Goal: Book appointment/travel/reservation

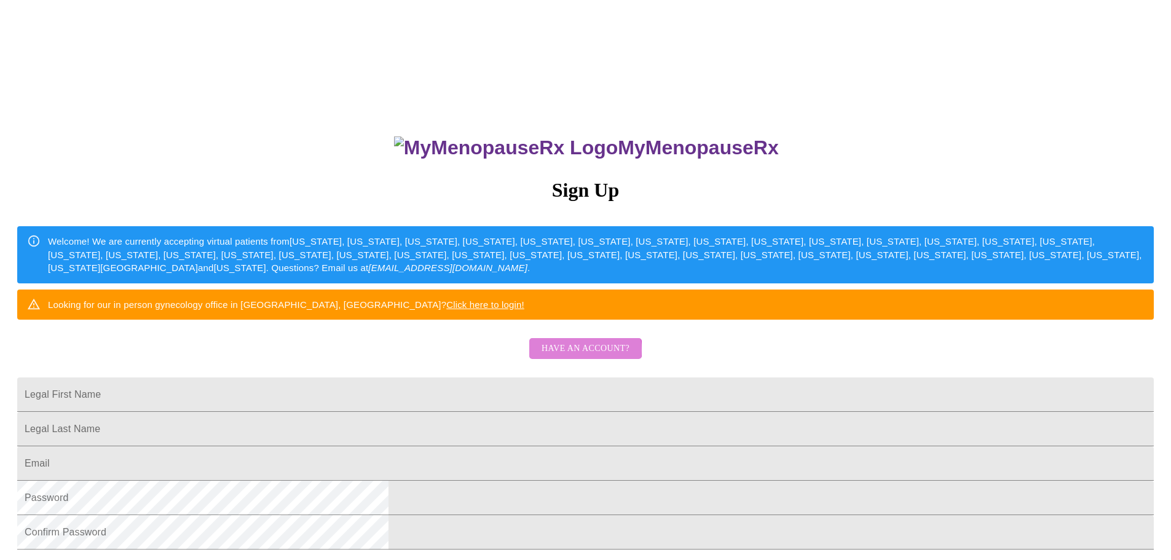
click at [584, 357] on span "Have an account?" at bounding box center [586, 348] width 88 height 15
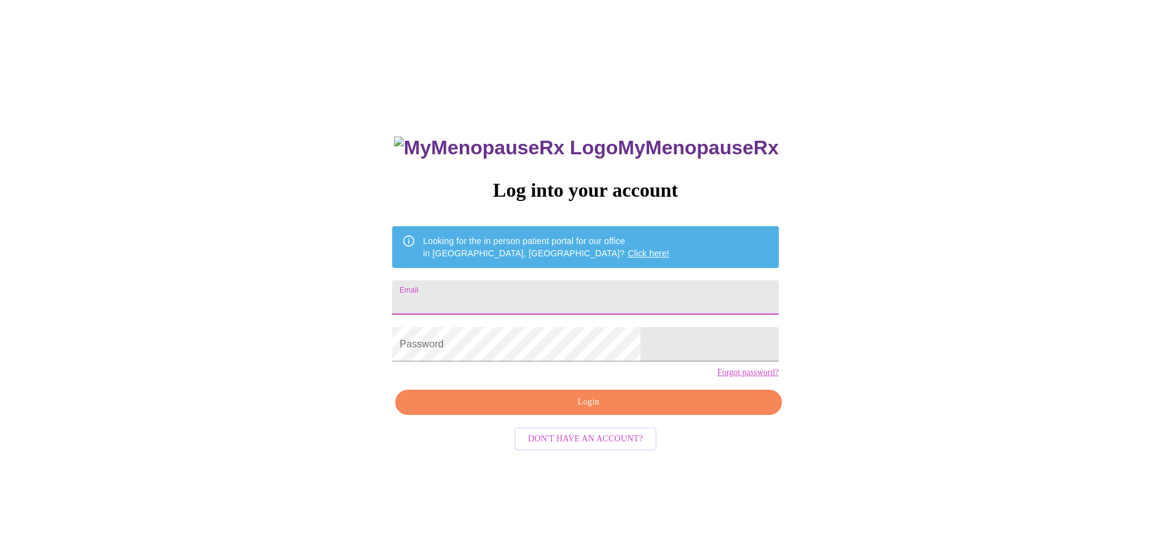
click at [530, 297] on input "Email" at bounding box center [585, 297] width 386 height 34
type input "[EMAIL_ADDRESS][DOMAIN_NAME]"
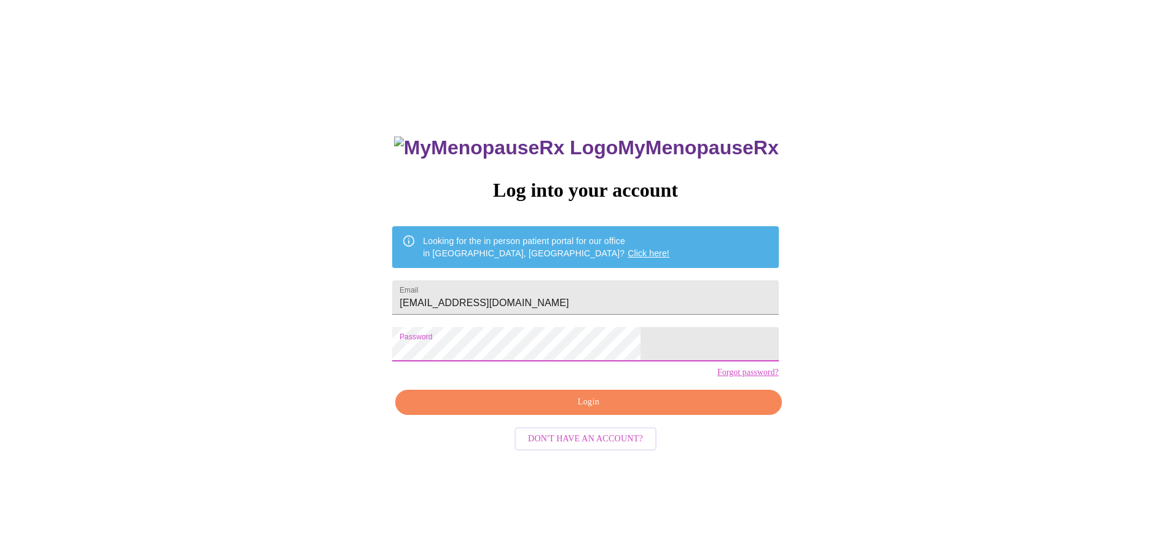
click at [588, 410] on span "Login" at bounding box center [589, 402] width 358 height 15
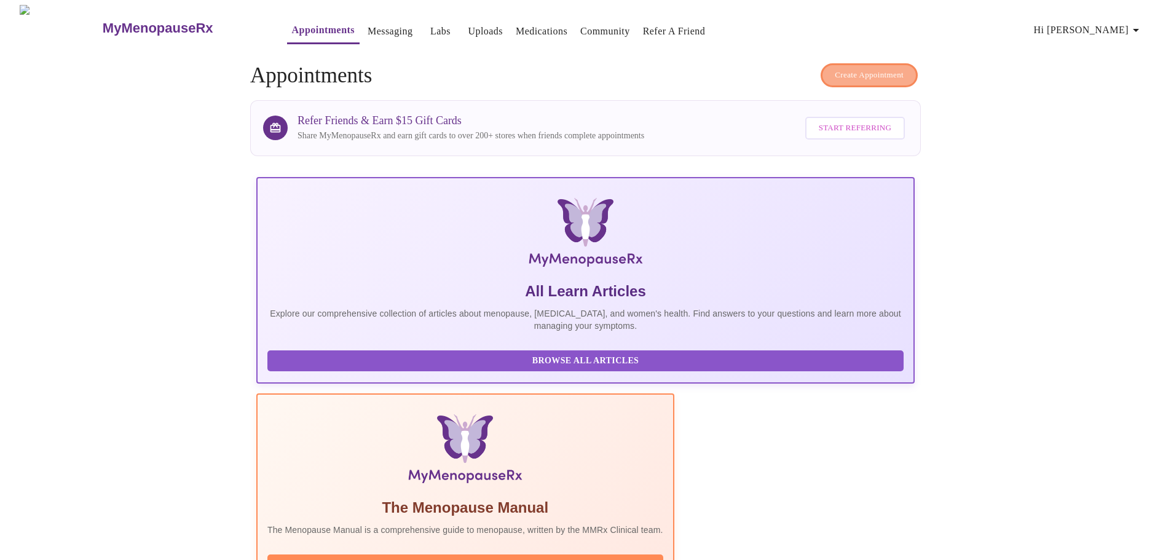
click at [874, 68] on span "Create Appointment" at bounding box center [869, 75] width 69 height 14
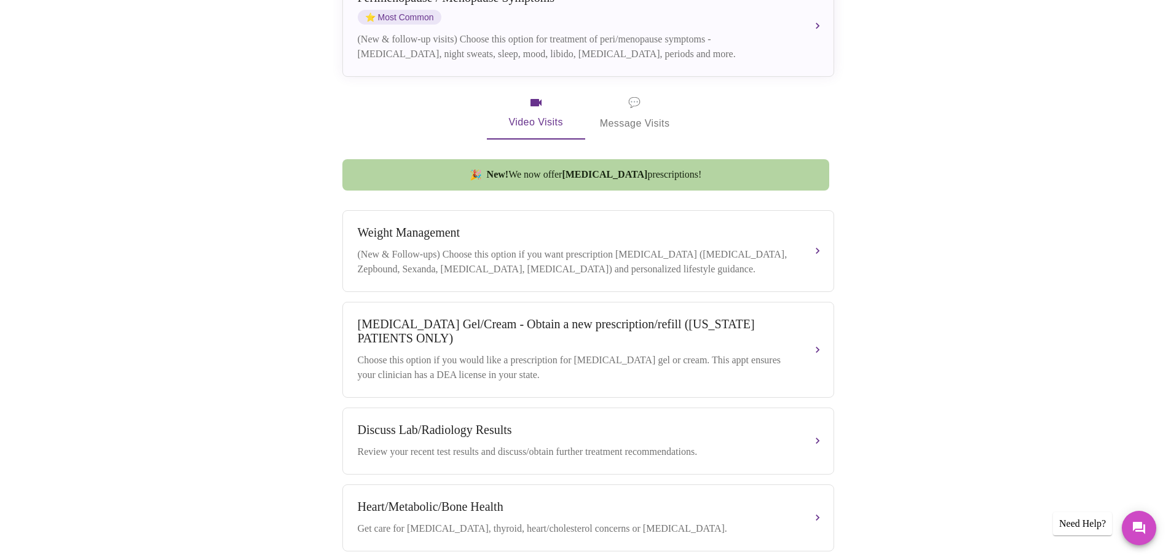
scroll to position [247, 0]
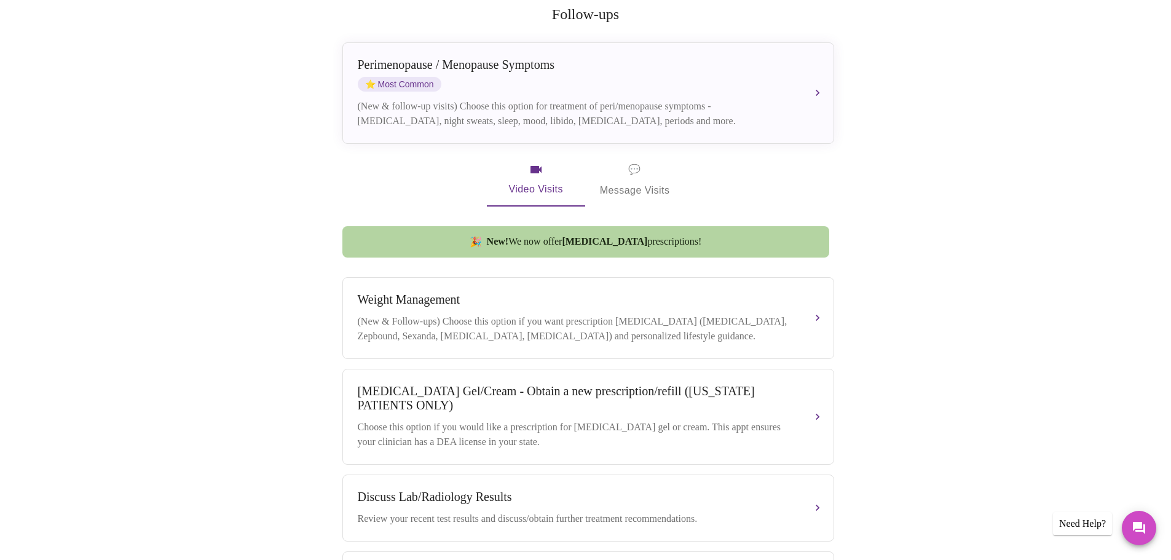
click at [643, 166] on span "💬 Message Visits" at bounding box center [635, 180] width 70 height 38
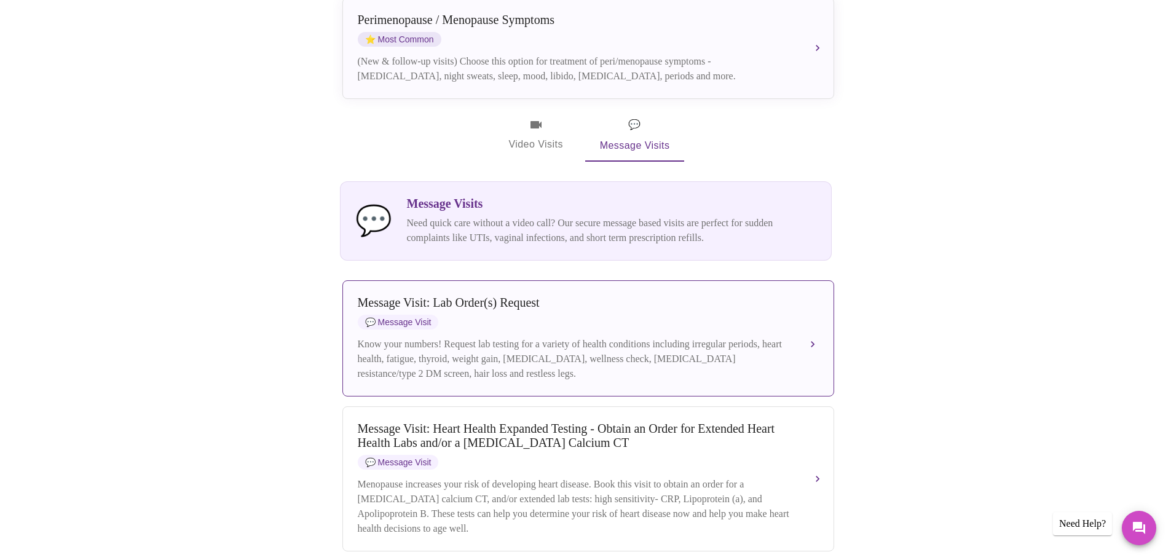
scroll to position [0, 0]
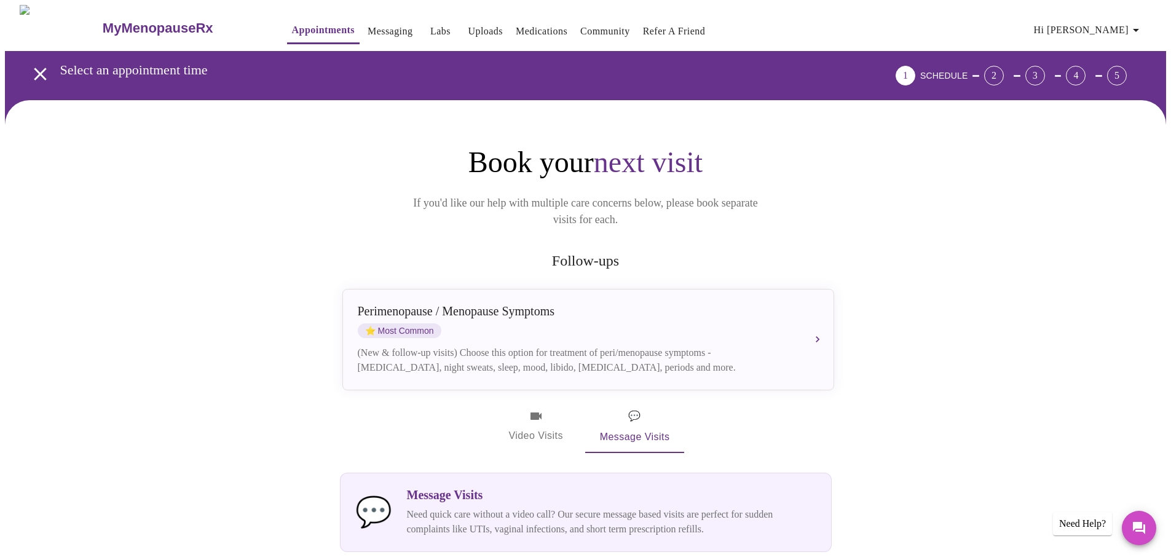
click at [537, 413] on span "Video Visits" at bounding box center [536, 427] width 69 height 36
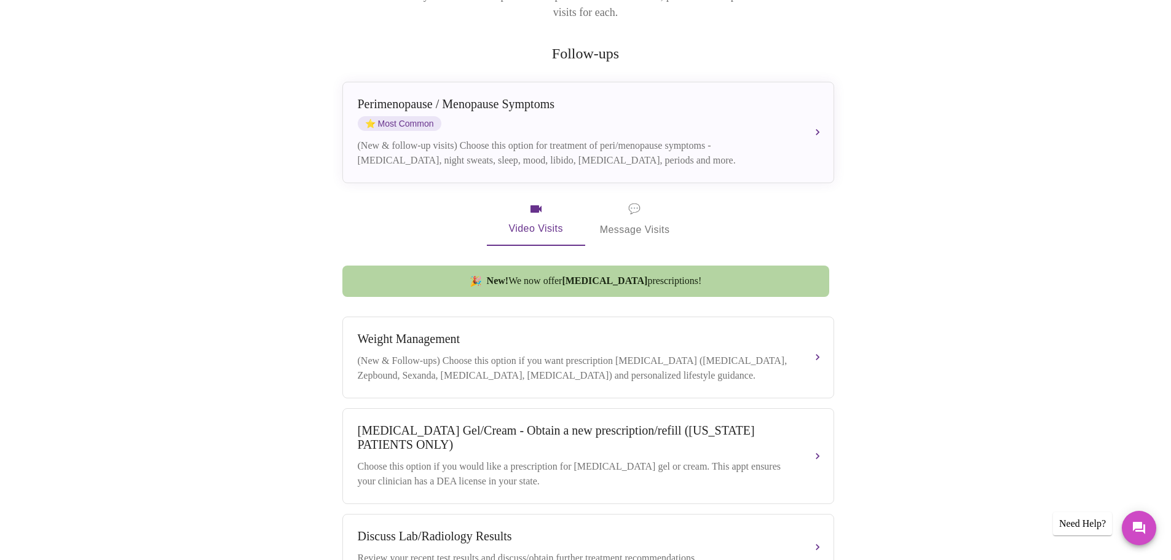
scroll to position [185, 0]
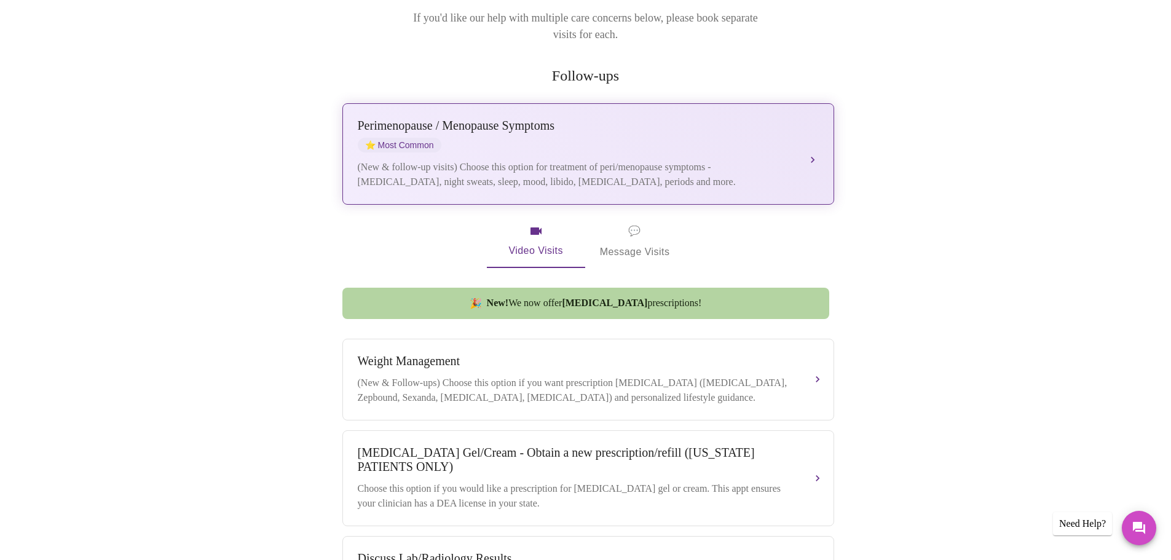
click at [571, 139] on div "[MEDICAL_DATA] / Menopause Symptoms ⭐ Most Common (New & follow-up visits) Choo…" at bounding box center [588, 154] width 461 height 71
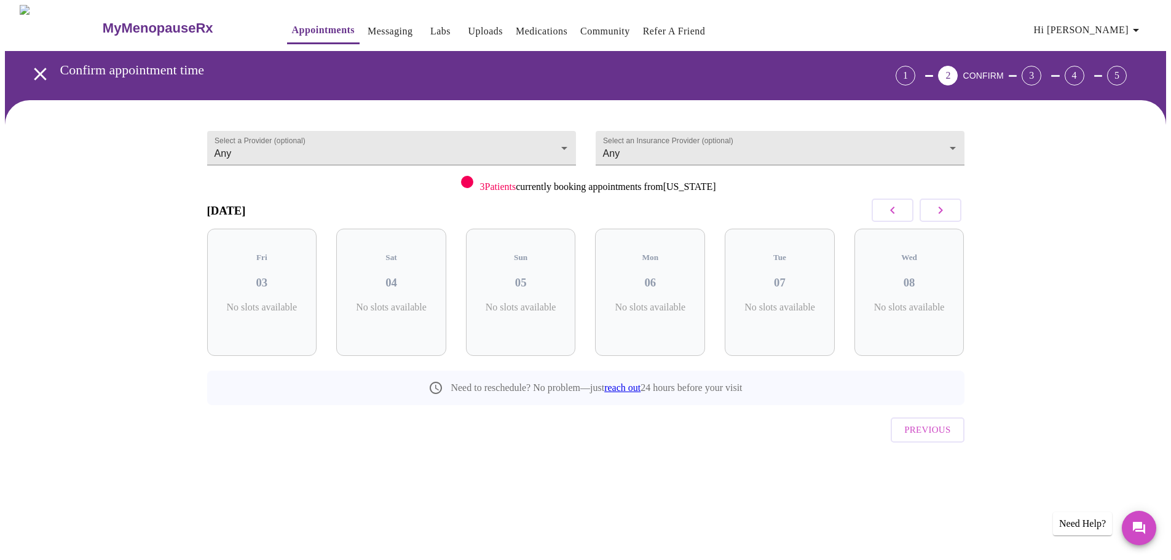
scroll to position [0, 0]
click at [957, 215] on button "button" at bounding box center [945, 210] width 42 height 23
click at [956, 214] on button "button" at bounding box center [945, 210] width 42 height 23
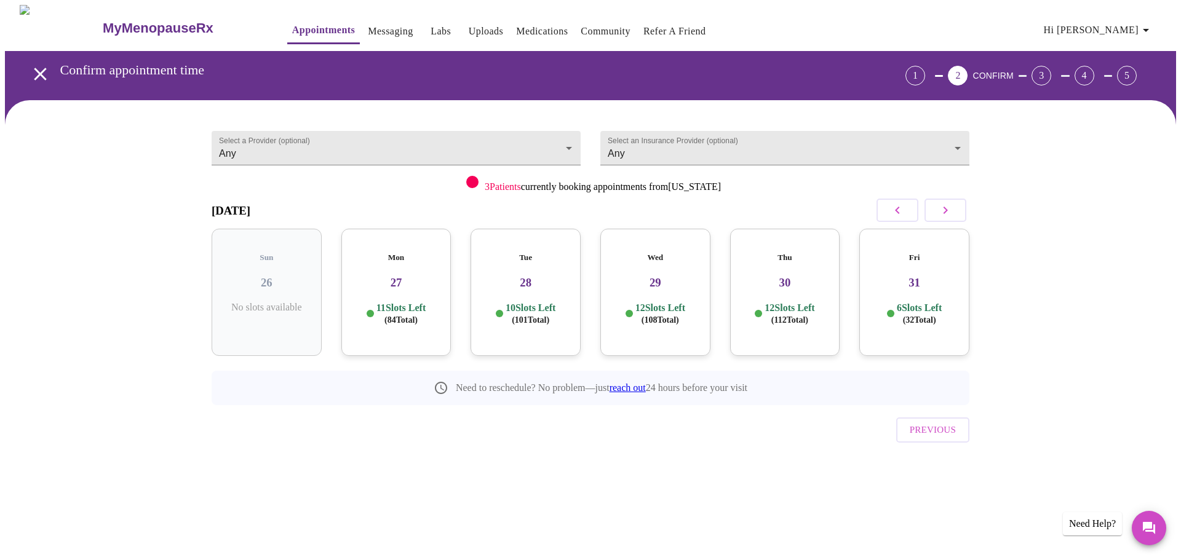
click at [956, 214] on button "button" at bounding box center [945, 210] width 42 height 23
click at [890, 215] on icon "button" at bounding box center [897, 210] width 15 height 15
click at [635, 303] on p "12 Slots Left ( 88 Total)" at bounding box center [660, 314] width 50 height 24
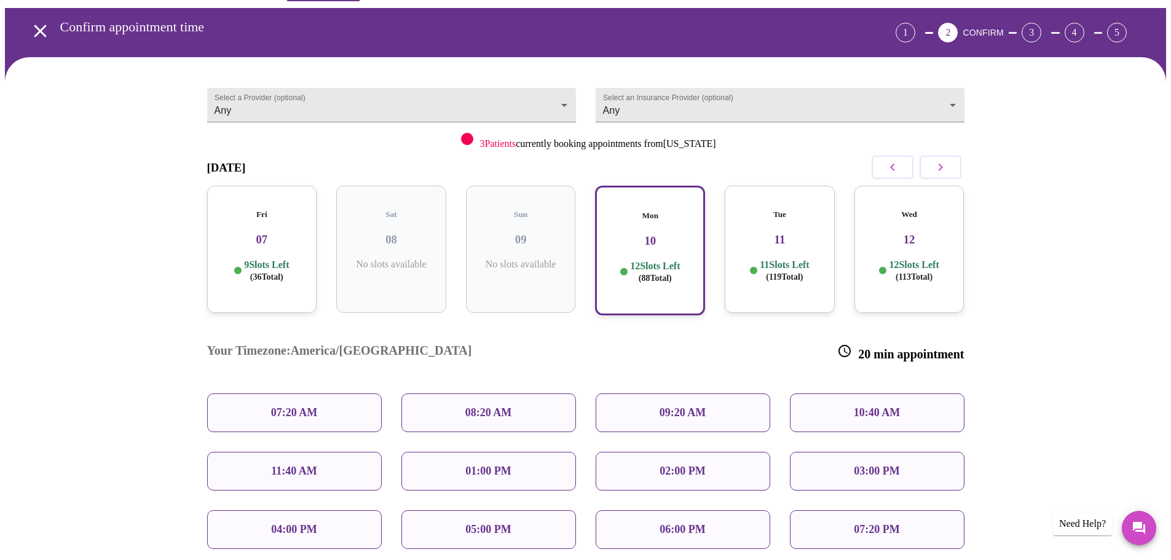
scroll to position [123, 0]
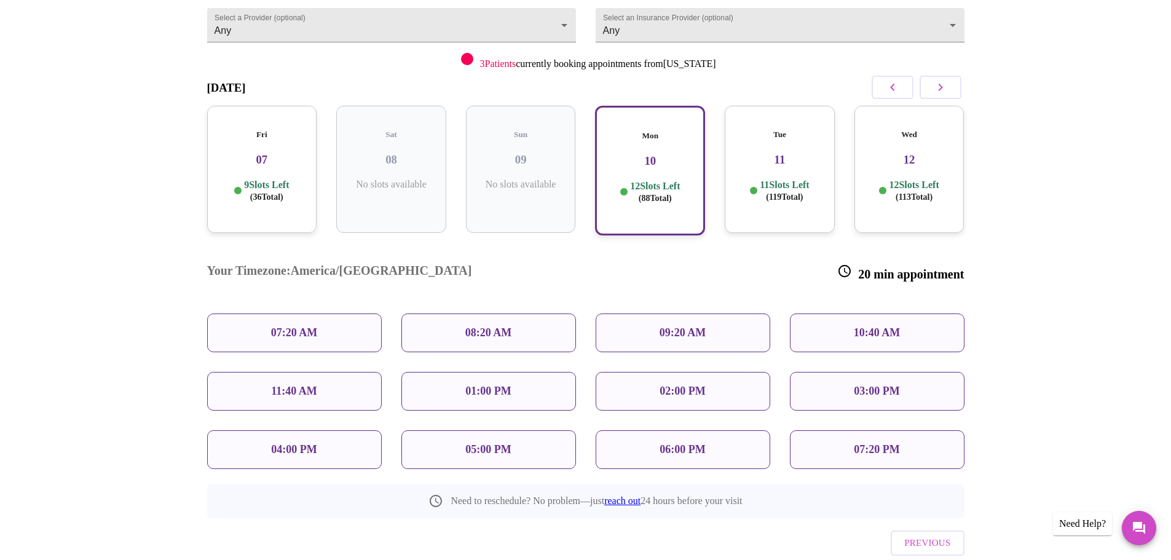
click at [299, 385] on p "11:40 AM" at bounding box center [294, 391] width 46 height 13
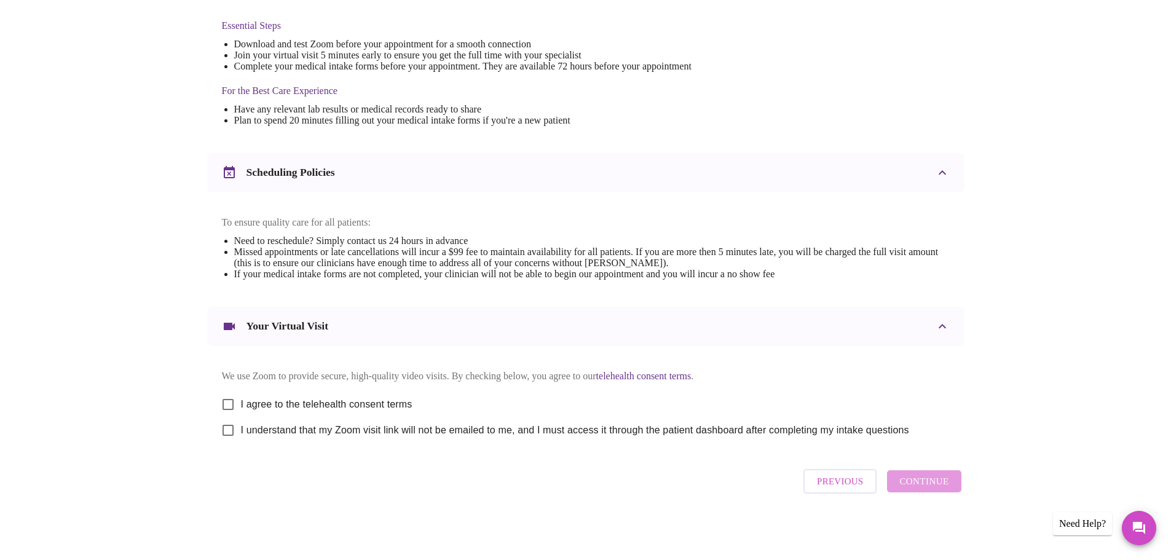
scroll to position [331, 0]
click at [224, 397] on input "I agree to the telehealth consent terms" at bounding box center [228, 405] width 26 height 26
checkbox input "true"
click at [231, 428] on input "I understand that my Zoom visit link will not be emailed to me, and I must acce…" at bounding box center [228, 431] width 26 height 26
checkbox input "true"
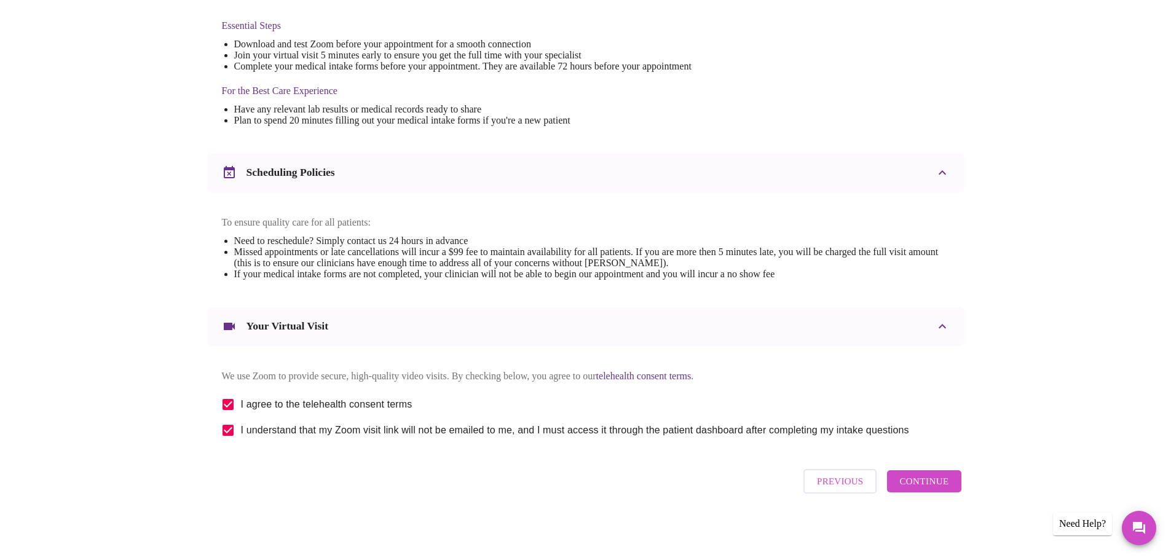
click at [930, 483] on span "Continue" at bounding box center [924, 482] width 49 height 16
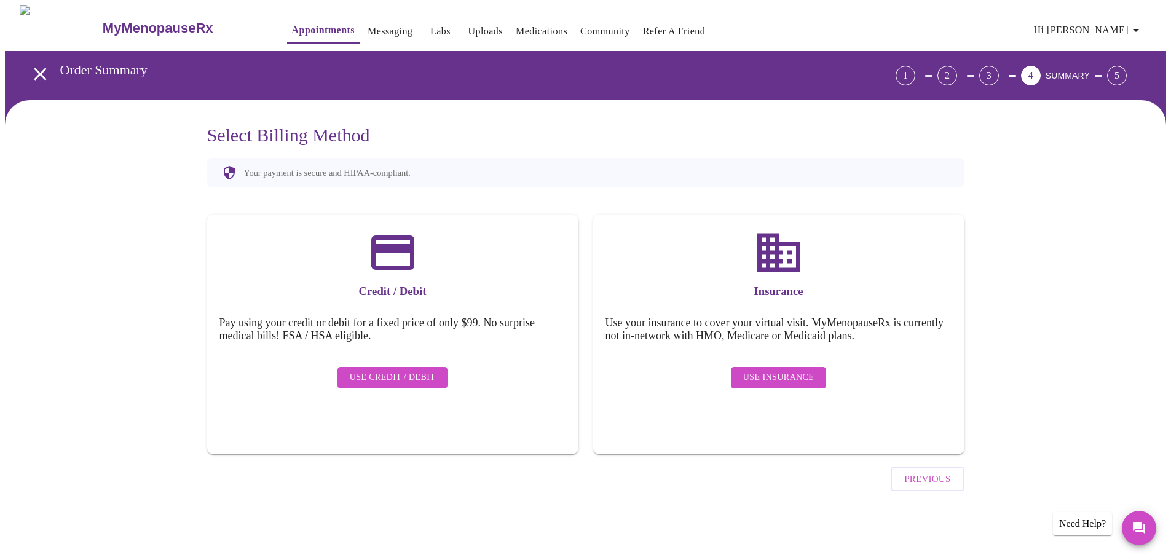
scroll to position [0, 0]
click at [795, 370] on span "Use Insurance" at bounding box center [783, 377] width 71 height 15
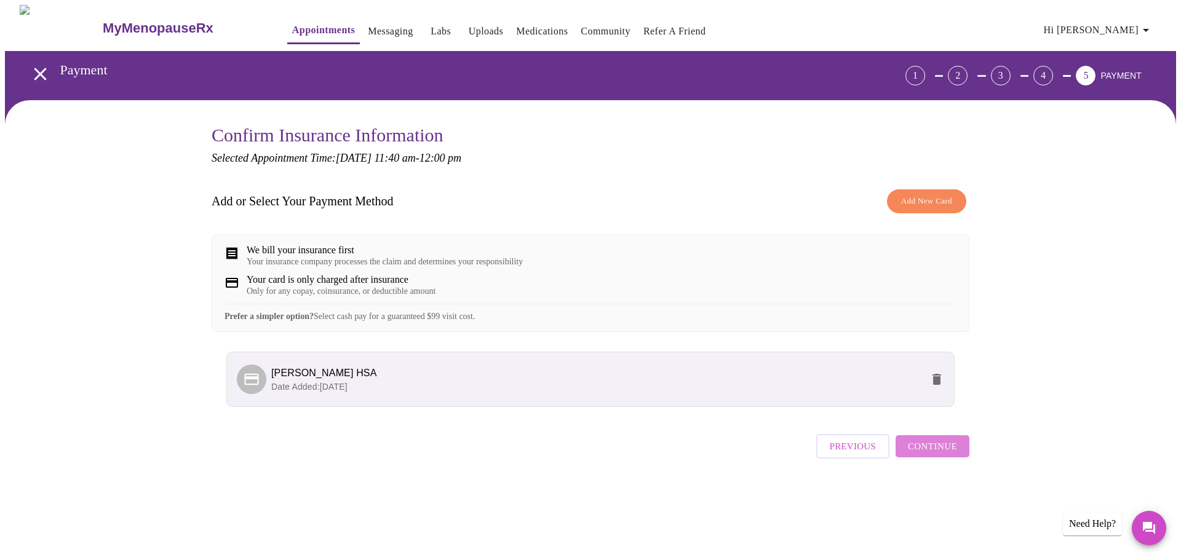
click at [935, 454] on span "Continue" at bounding box center [932, 446] width 49 height 16
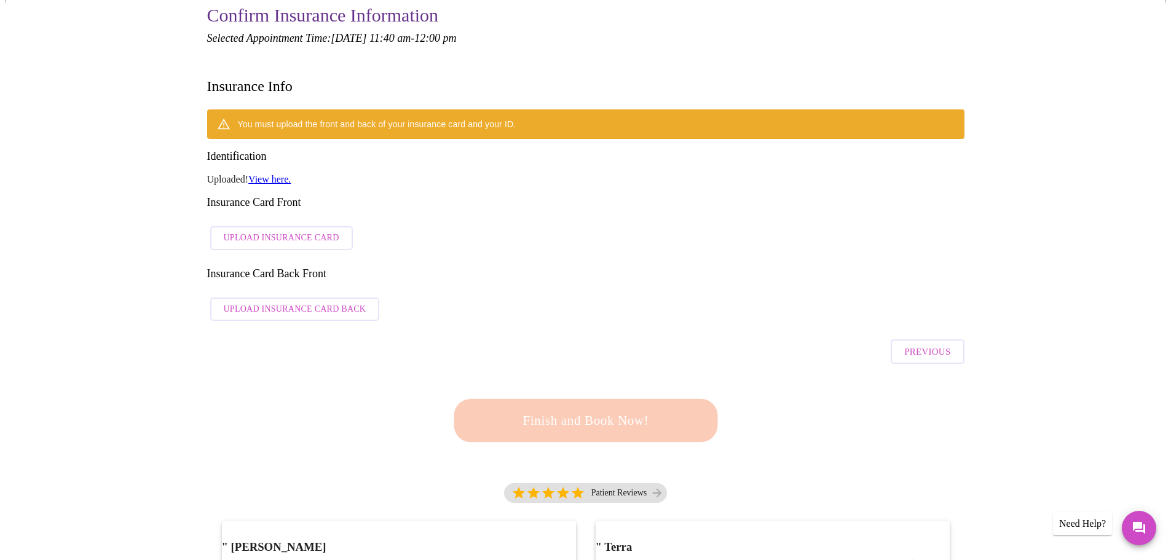
scroll to position [123, 0]
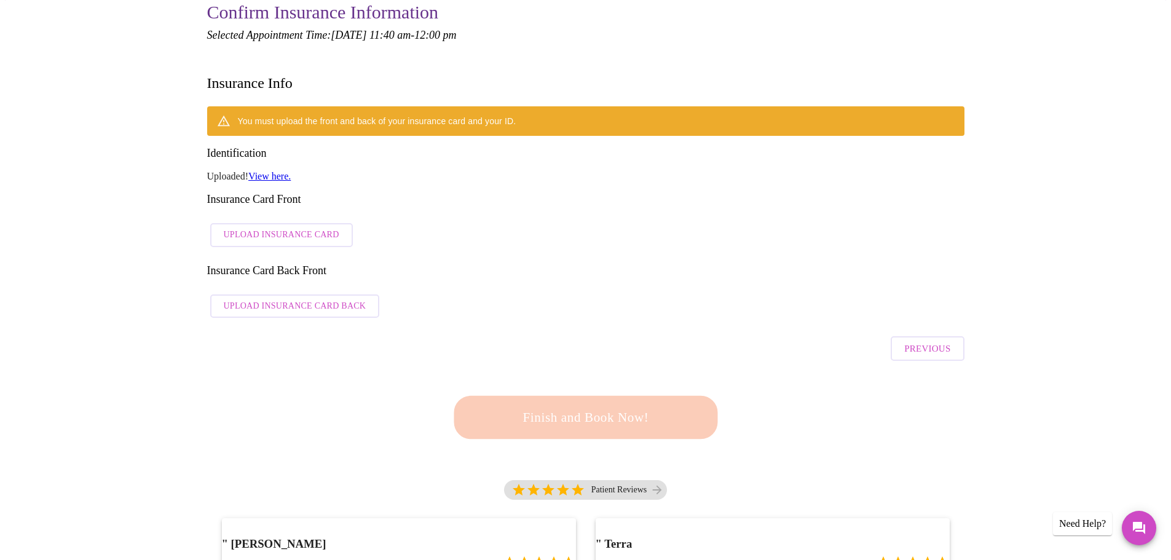
click at [606, 379] on div "Finish and Book Now!" at bounding box center [585, 417] width 271 height 76
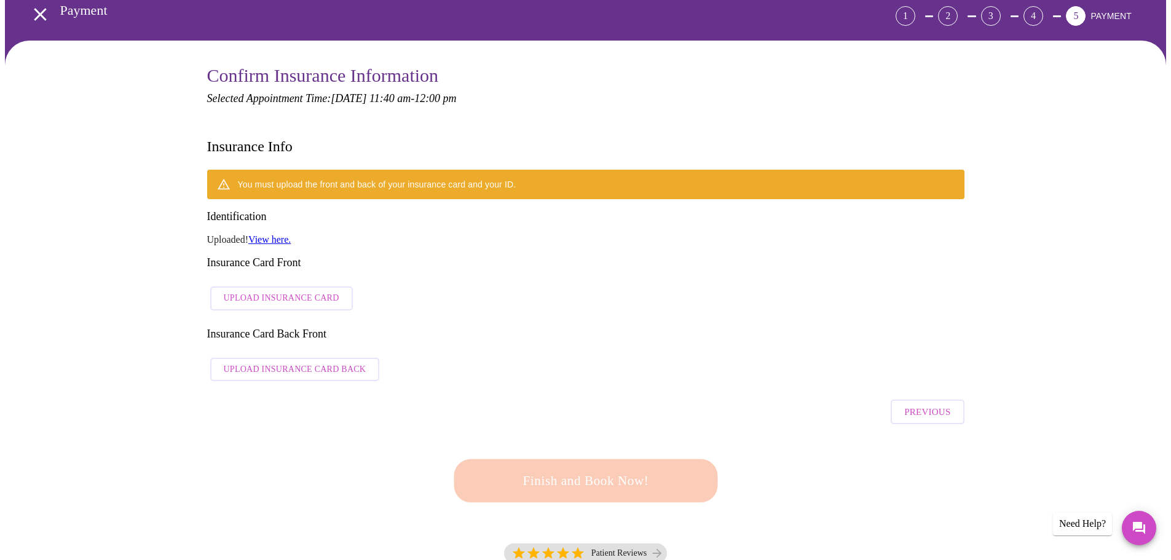
scroll to position [0, 0]
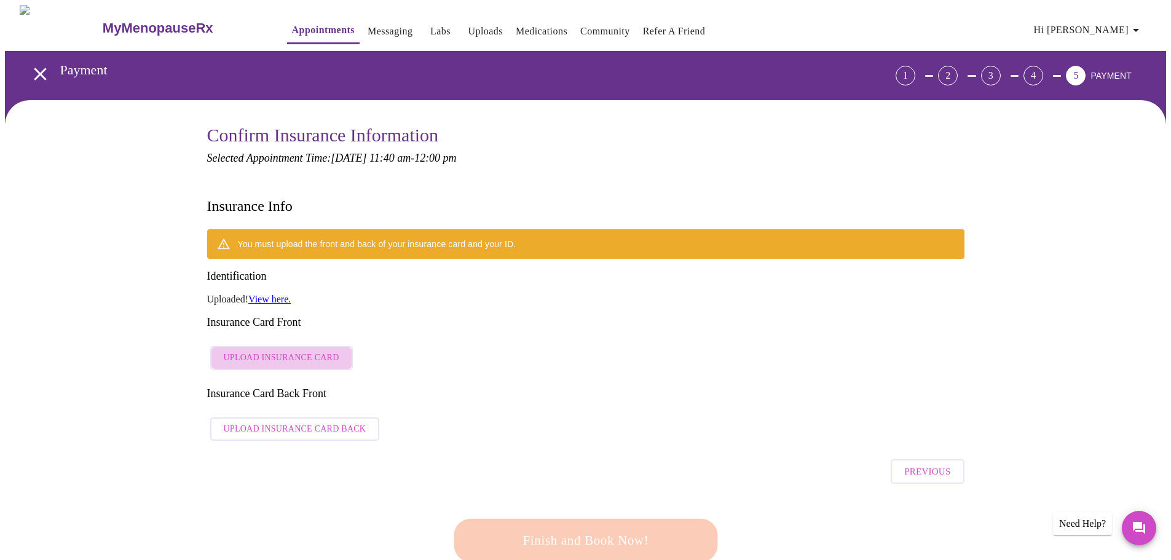
click at [309, 351] on span "Upload Insurance Card" at bounding box center [282, 358] width 116 height 15
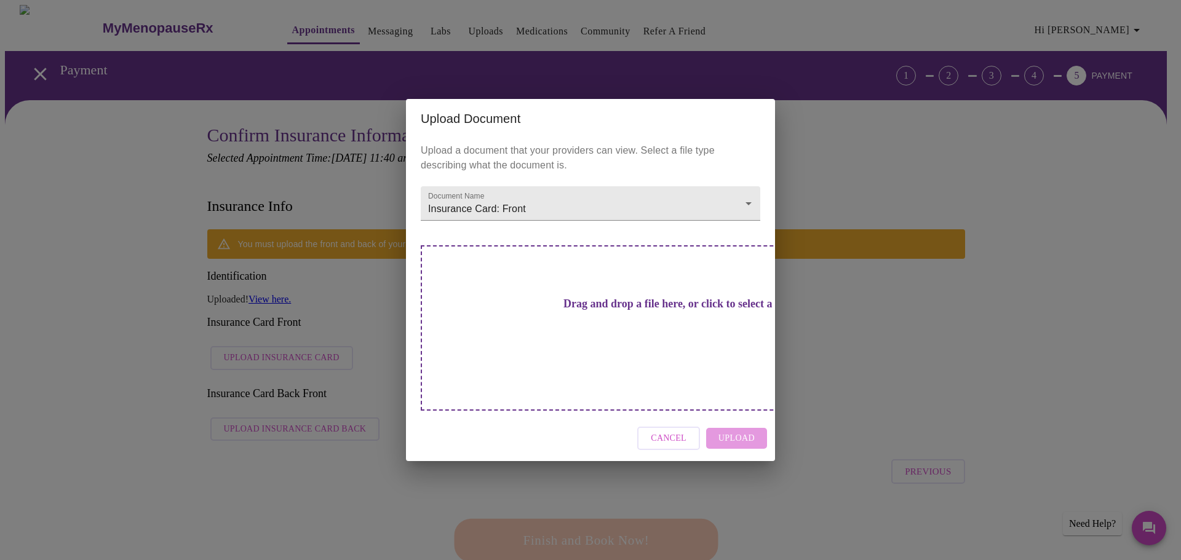
click at [604, 311] on h3 "Drag and drop a file here, or click to select a file" at bounding box center [676, 304] width 339 height 13
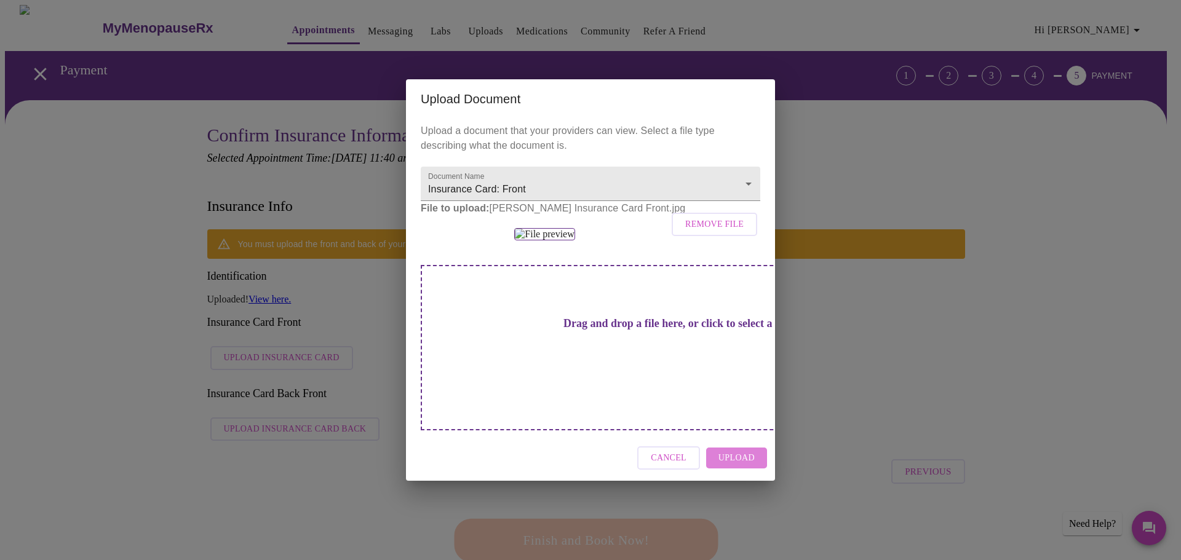
click at [740, 466] on span "Upload" at bounding box center [736, 458] width 36 height 15
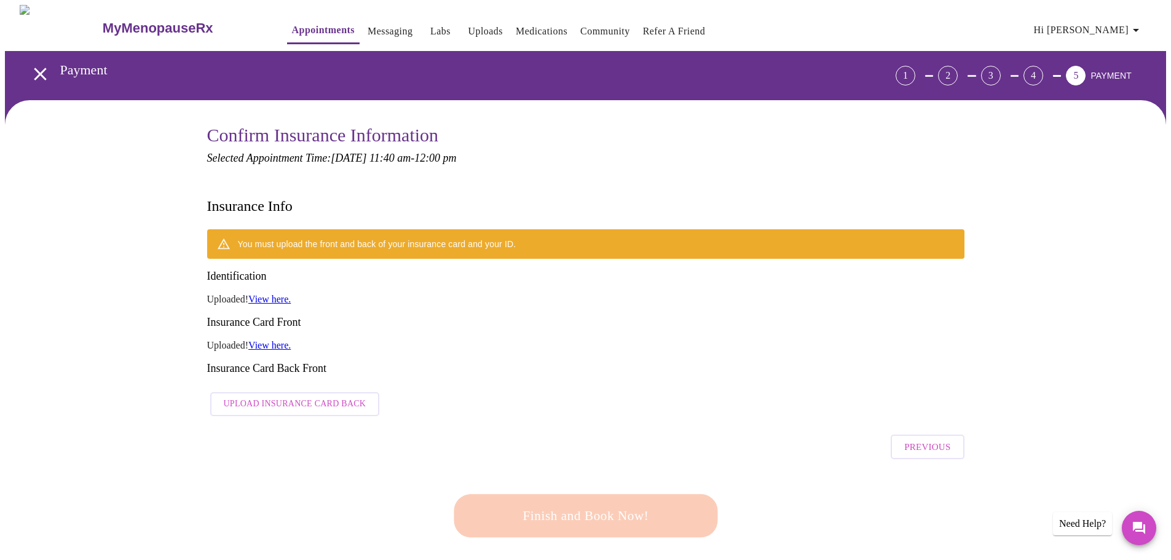
click at [265, 397] on span "Upload Insurance Card Back" at bounding box center [295, 404] width 143 height 15
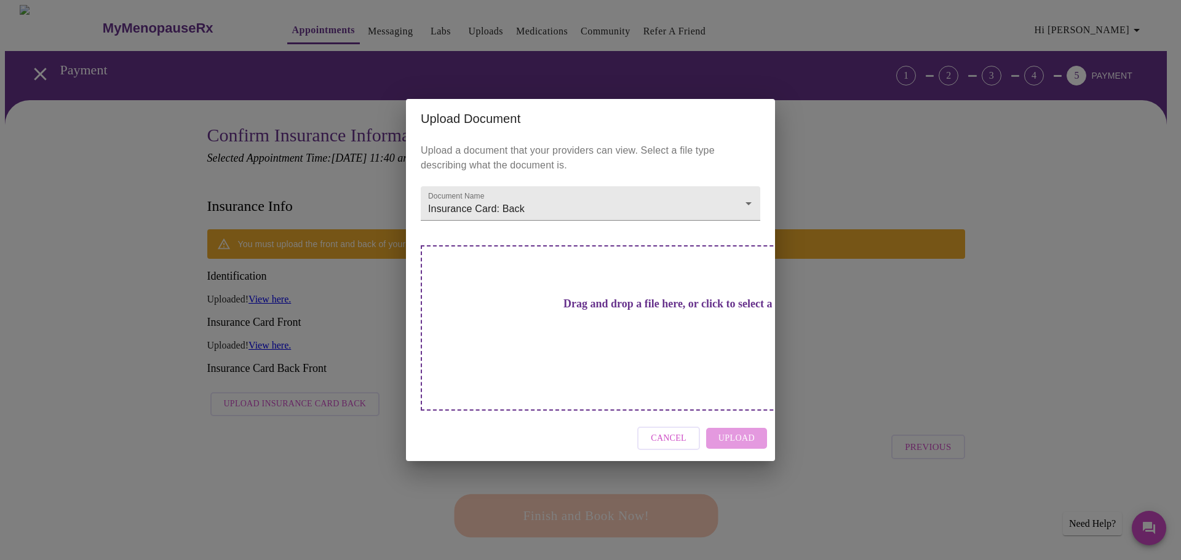
click at [729, 418] on div "Cancel Upload" at bounding box center [590, 439] width 369 height 46
click at [576, 311] on h3 "Drag and drop a file here, or click to select a file" at bounding box center [676, 304] width 339 height 13
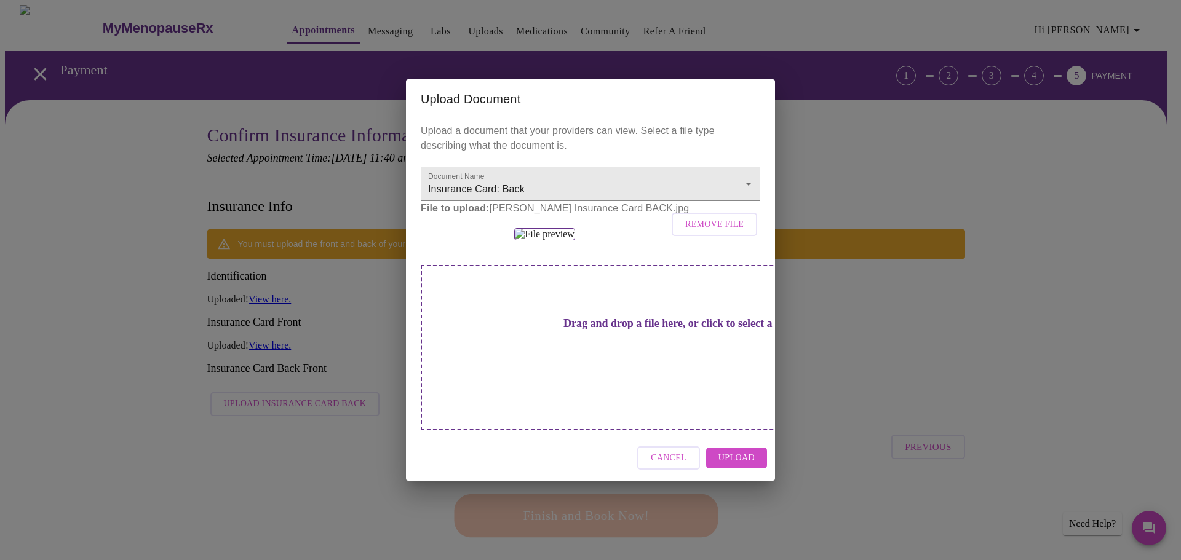
click at [743, 466] on span "Upload" at bounding box center [736, 458] width 36 height 15
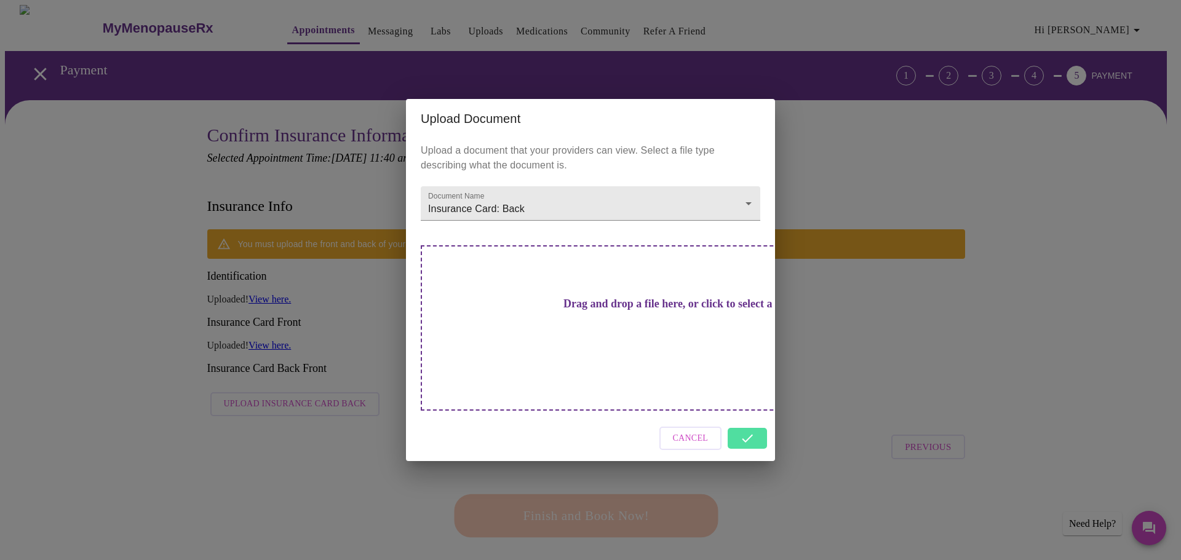
click at [742, 420] on div "Cancel" at bounding box center [590, 439] width 369 height 46
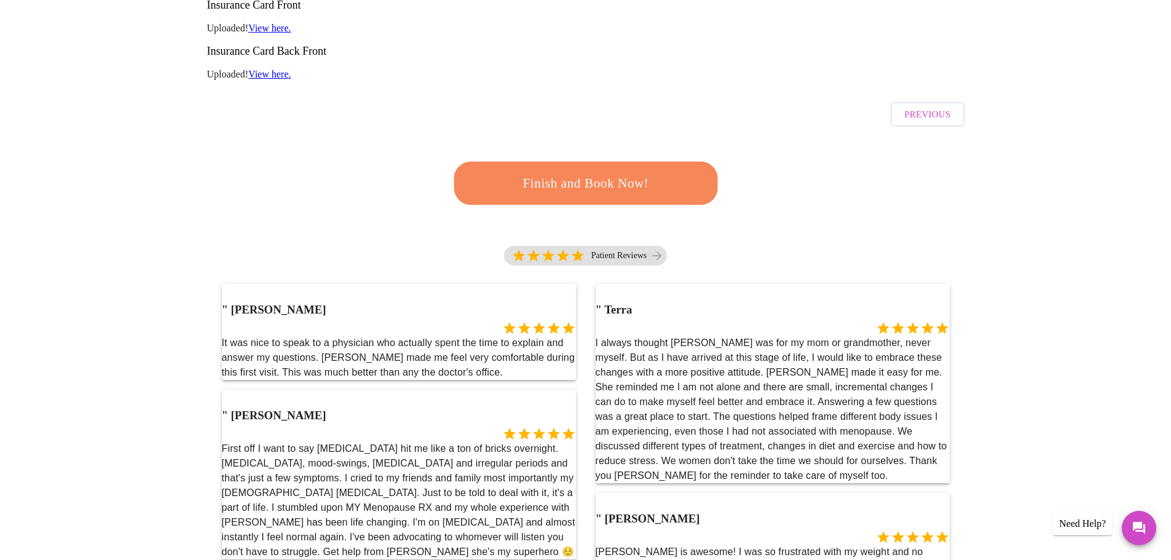
scroll to position [105, 0]
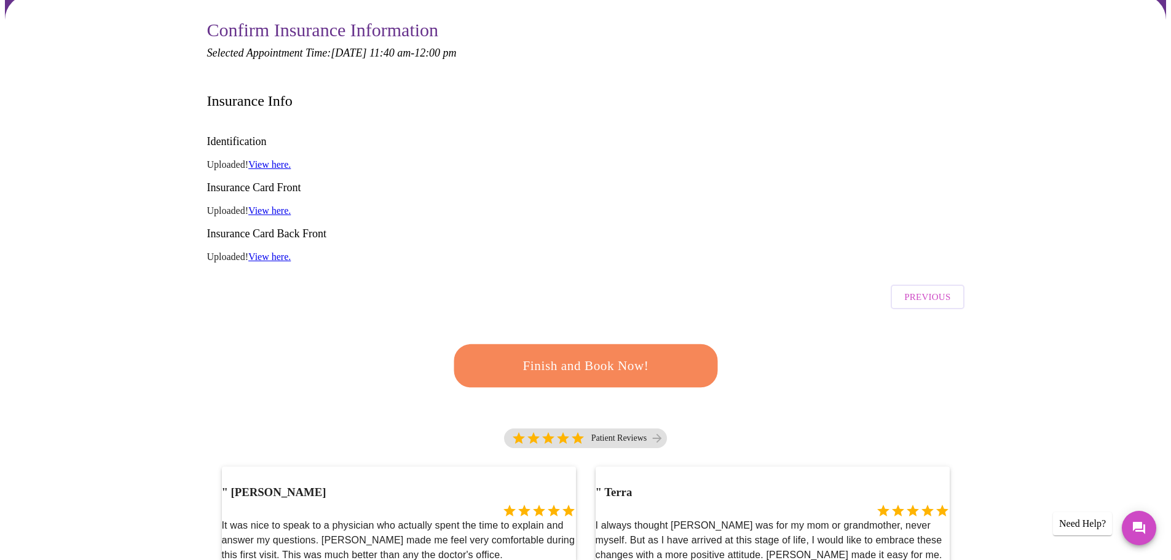
click at [586, 354] on span "Finish and Book Now!" at bounding box center [586, 365] width 228 height 23
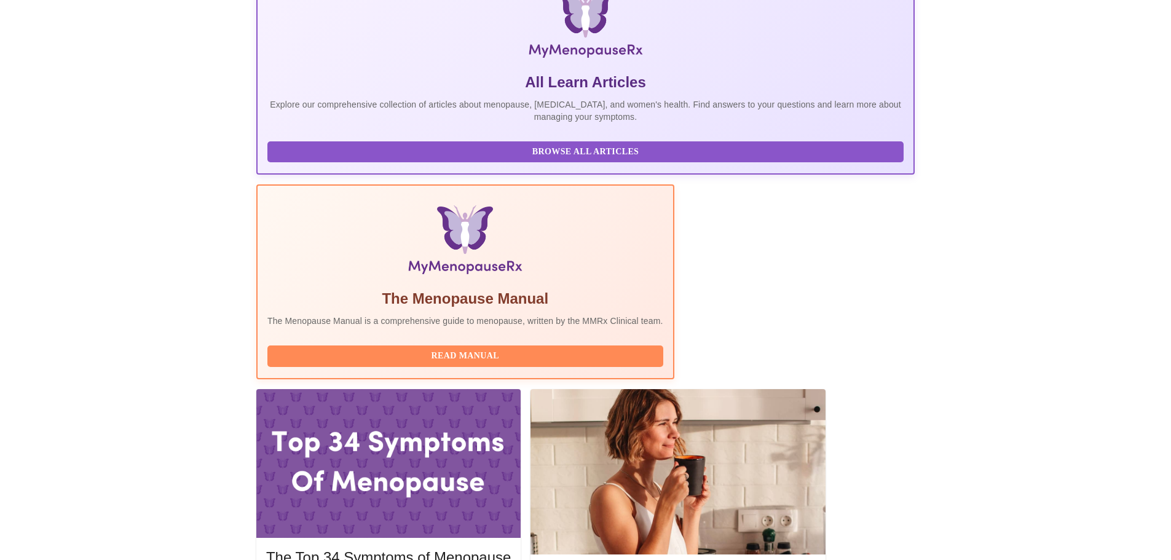
scroll to position [246, 0]
